Goal: Obtain resource: Download file/media

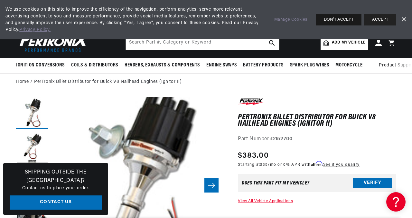
click at [343, 21] on button "DON'T ACCEPT" at bounding box center [339, 20] width 46 height 12
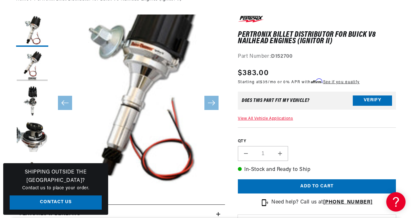
scroll to position [0, 195]
click at [24, 132] on button "Load image 4 in gallery view" at bounding box center [32, 137] width 32 height 32
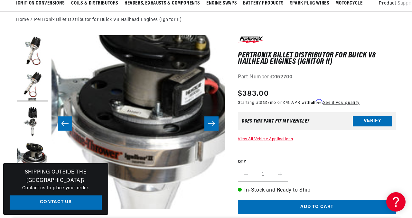
click at [216, 124] on button "Slide right" at bounding box center [211, 123] width 14 height 14
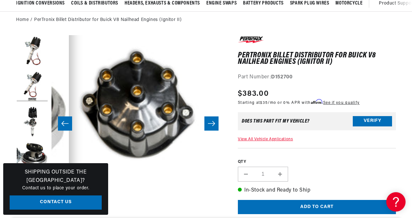
scroll to position [0, 0]
click at [66, 118] on button "Slide left" at bounding box center [65, 123] width 14 height 14
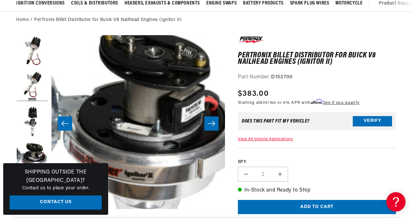
click at [67, 122] on icon "Slide left" at bounding box center [65, 123] width 8 height 6
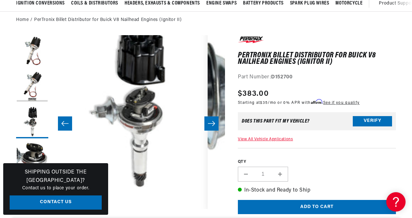
click at [67, 122] on icon "Slide left" at bounding box center [65, 123] width 8 height 6
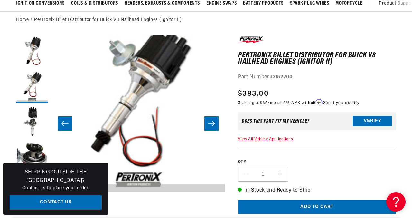
scroll to position [0, 195]
click at [240, 134] on div "PerTronix Billet Distributor for Buick V8 Nailhead Engines (Ignitor II) PerTron…" at bounding box center [317, 192] width 158 height 314
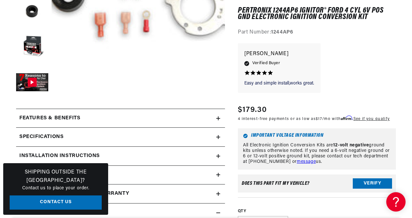
scroll to position [219, 0]
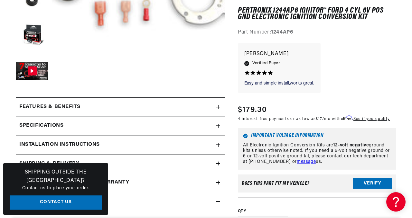
click at [214, 146] on div "Installation instructions" at bounding box center [116, 144] width 200 height 8
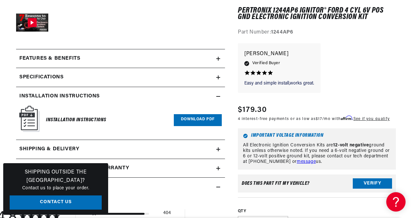
scroll to position [267, 0]
click at [45, 117] on div "Installation Instructions Download PDF" at bounding box center [120, 119] width 203 height 29
click at [205, 117] on link "Download PDF" at bounding box center [198, 120] width 48 height 12
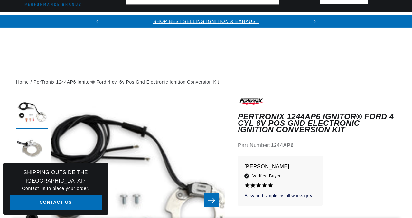
scroll to position [267, 0]
